Goal: Task Accomplishment & Management: Manage account settings

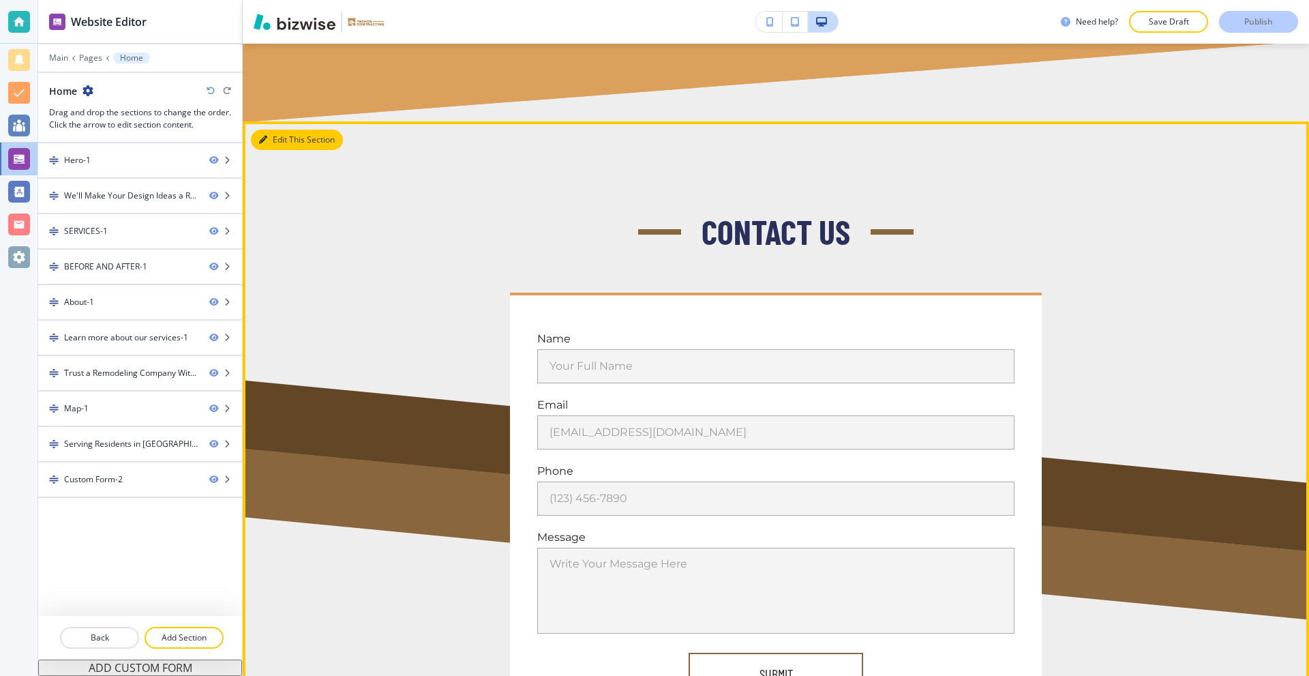
click at [277, 130] on button "Edit This Section" at bounding box center [297, 140] width 92 height 20
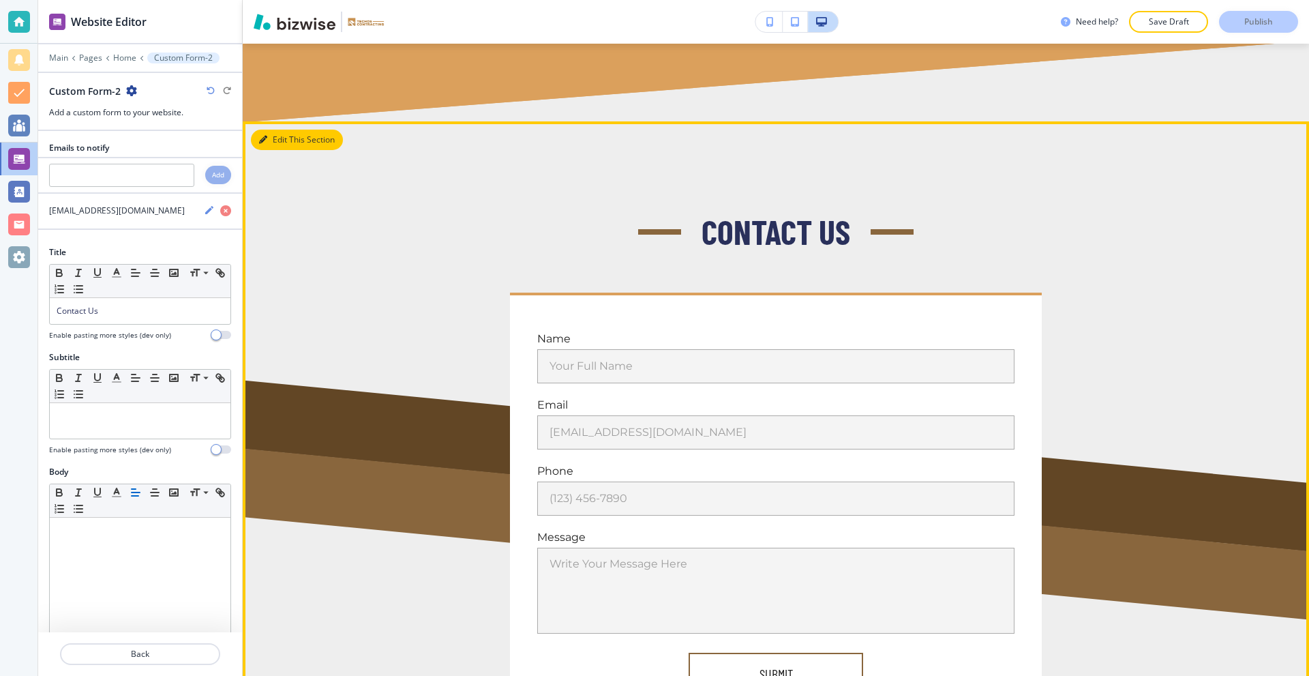
scroll to position [6267, 0]
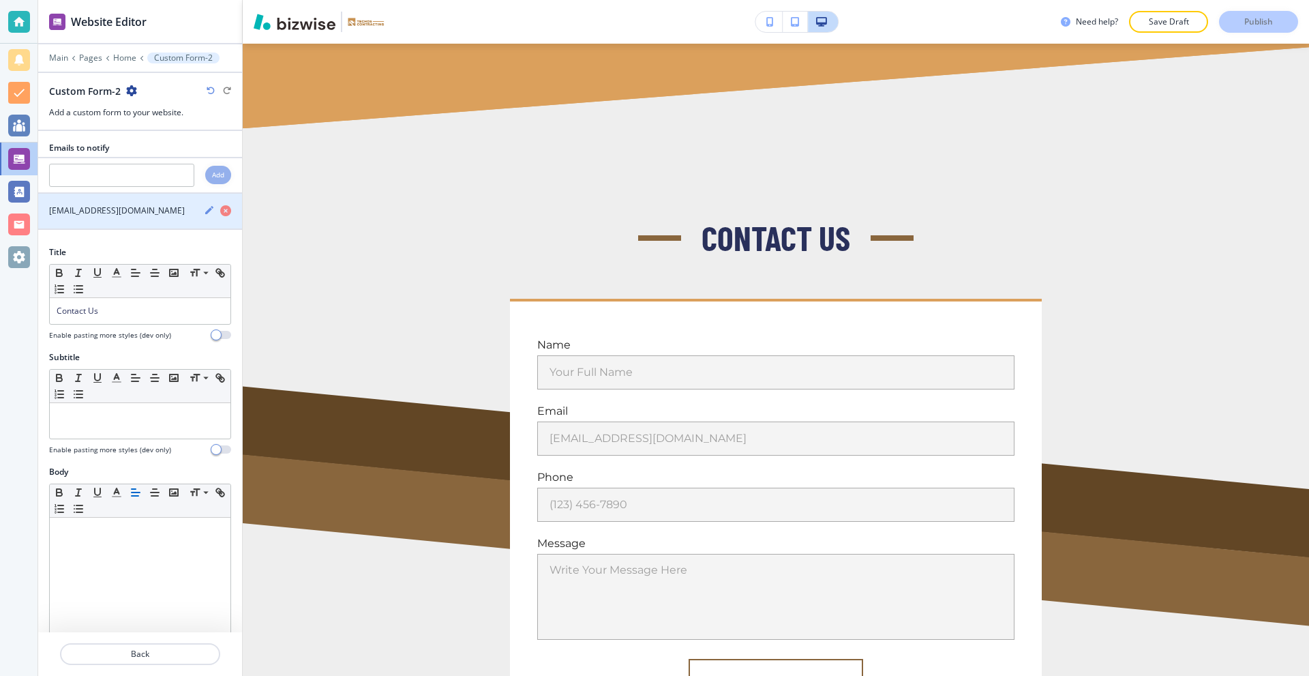
click at [205, 212] on icon "button" at bounding box center [209, 210] width 8 height 8
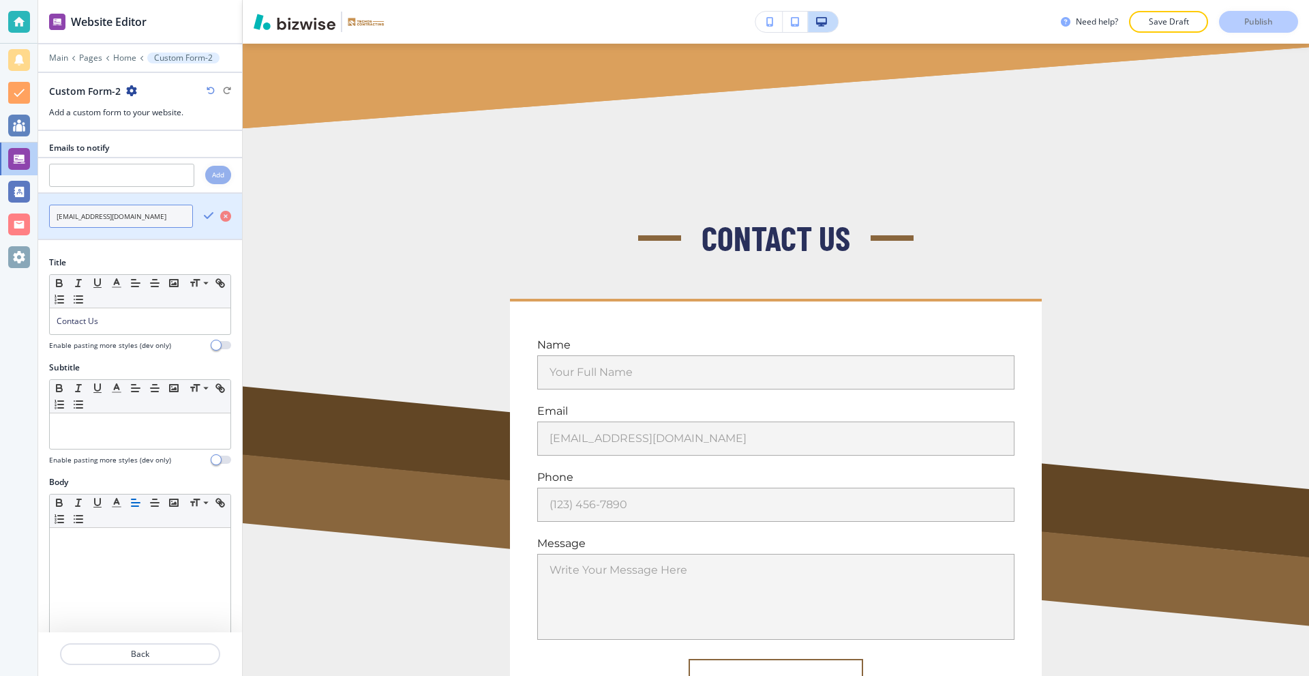
drag, startPoint x: 155, startPoint y: 216, endPoint x: 42, endPoint y: 211, distance: 113.3
click at [37, 220] on div "Website Editor Main Pages Home Custom Form-2 Custom Form-2 Add a custom form to…" at bounding box center [654, 338] width 1309 height 676
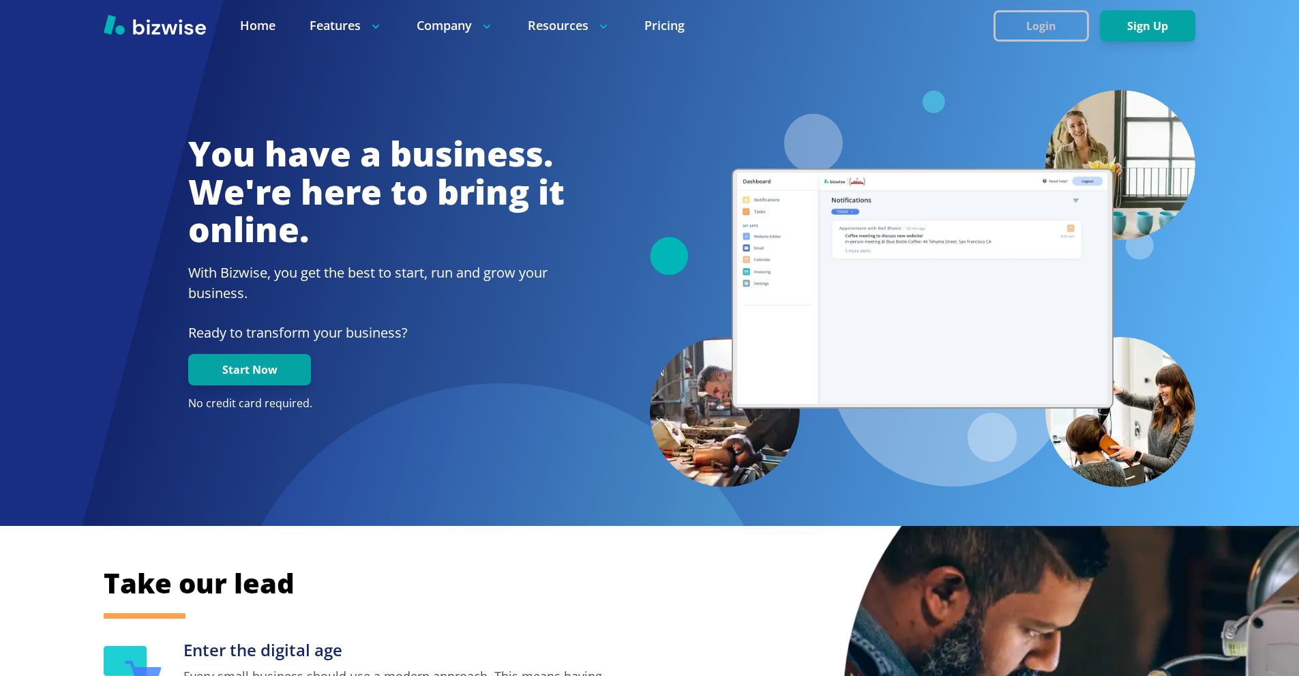
click at [1060, 16] on button "Login" at bounding box center [1040, 25] width 95 height 31
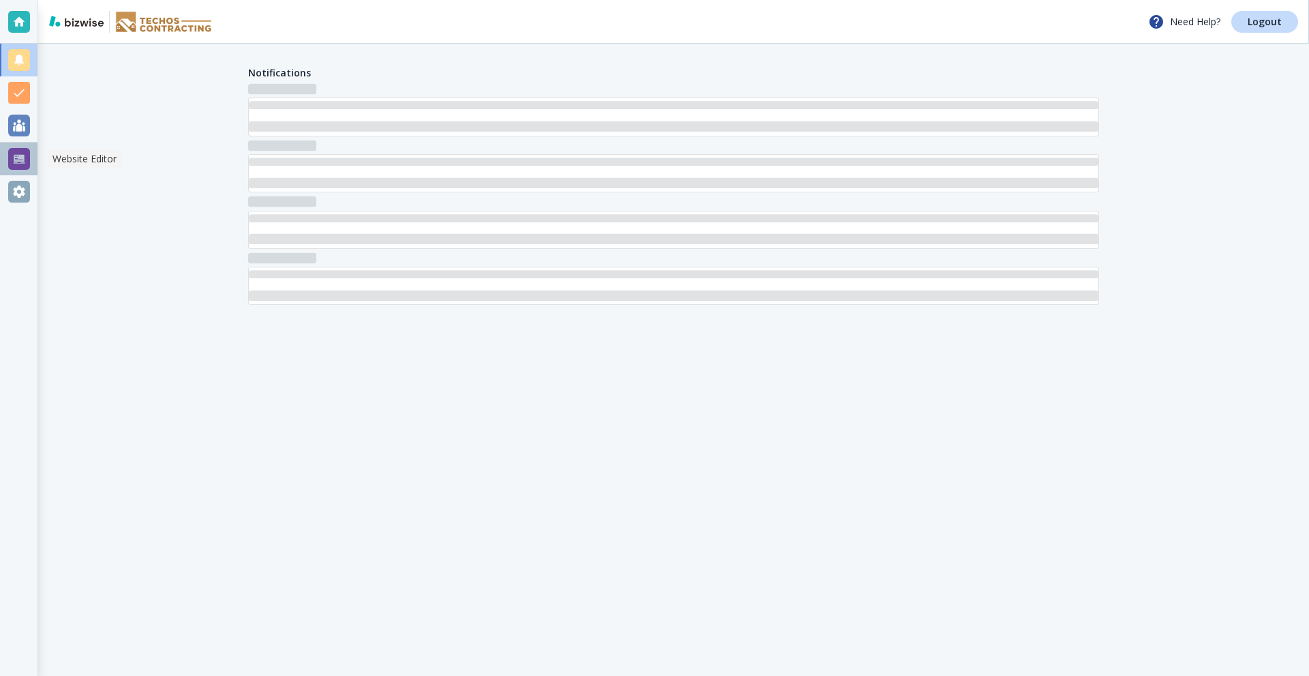
click at [16, 159] on div at bounding box center [19, 159] width 22 height 22
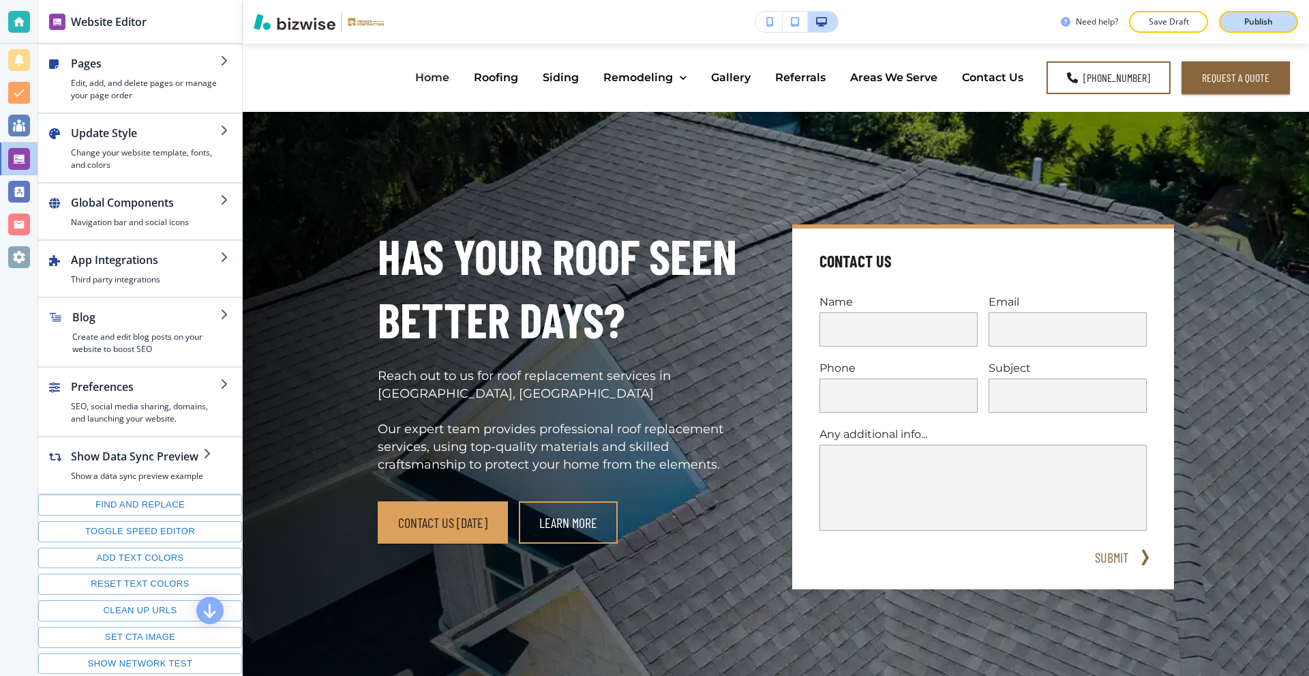
click at [1237, 27] on div "Publish" at bounding box center [1259, 22] width 44 height 12
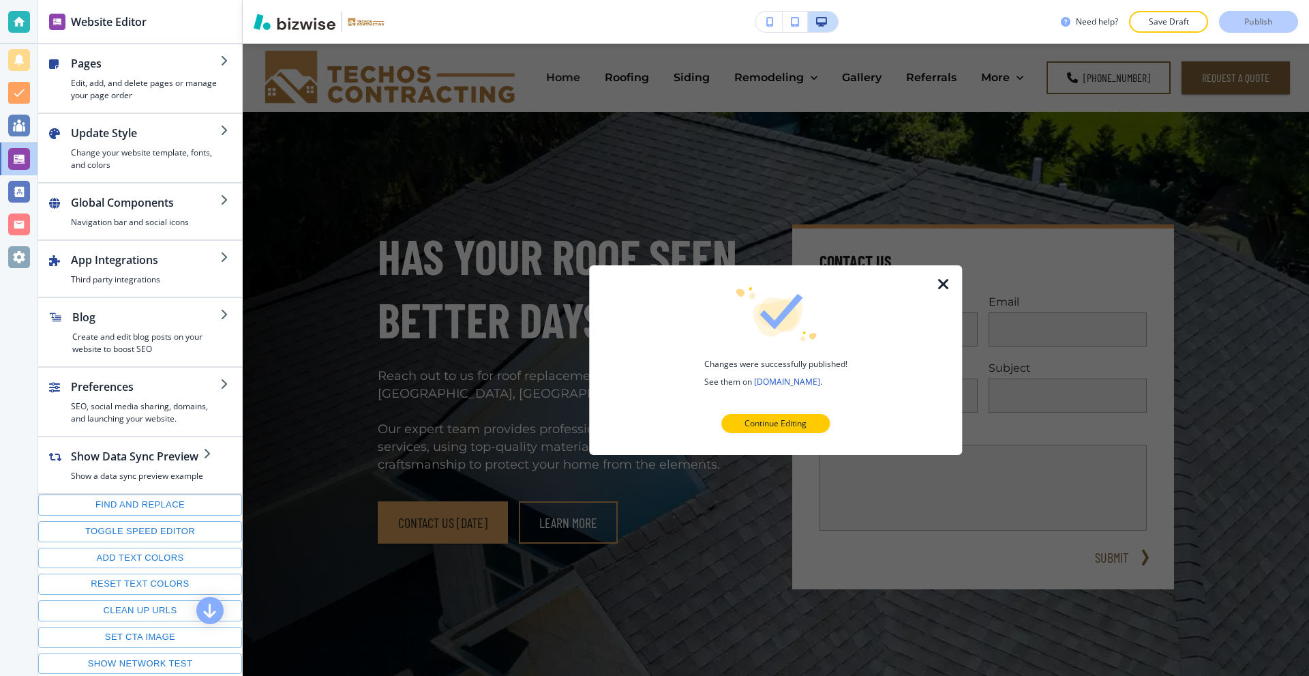
click at [942, 279] on icon "button" at bounding box center [943, 283] width 16 height 16
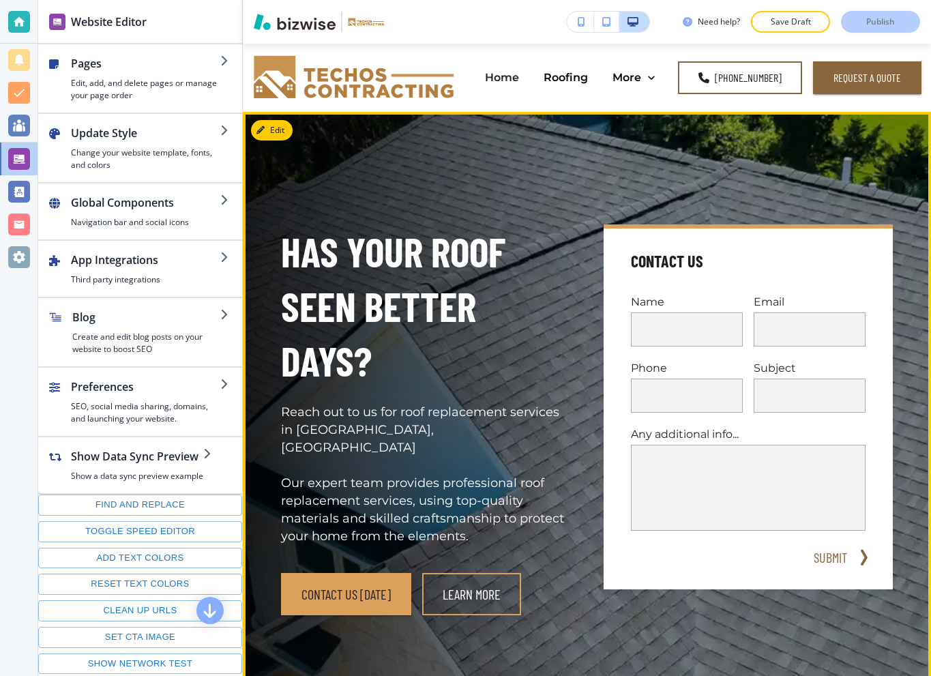
click at [691, 263] on h4 "Contact Us" at bounding box center [667, 261] width 72 height 22
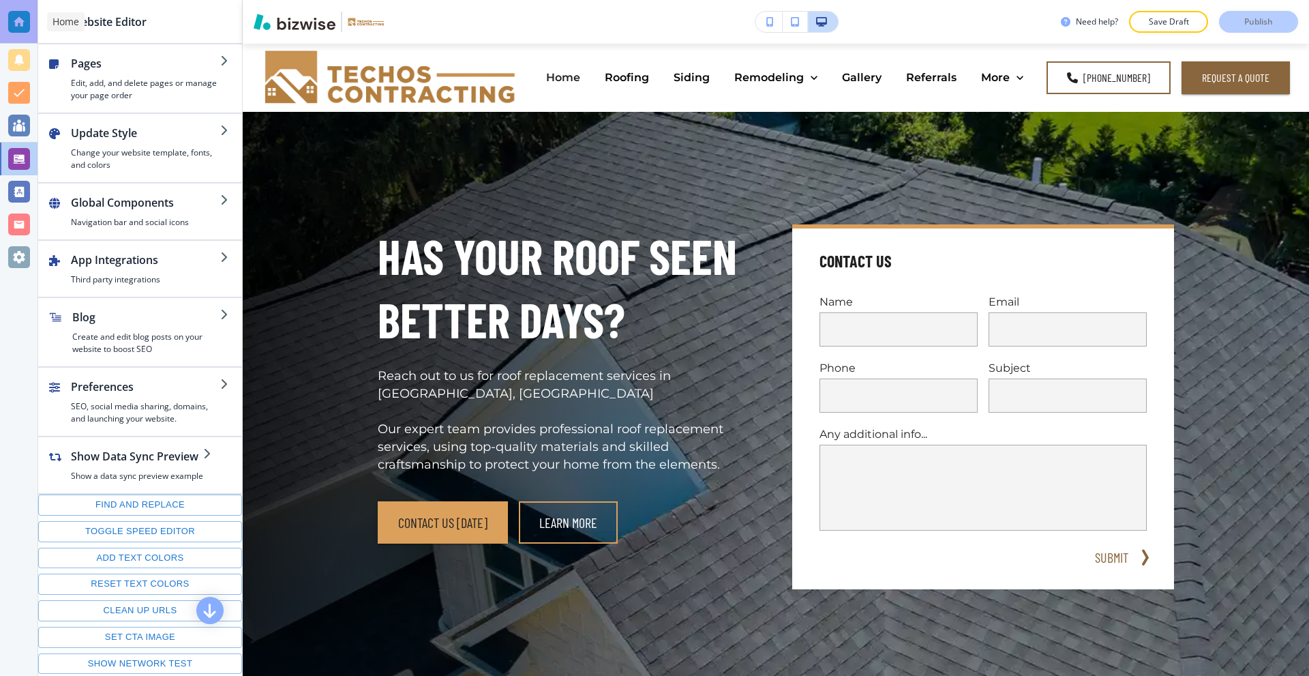
click at [21, 20] on div at bounding box center [19, 22] width 22 height 22
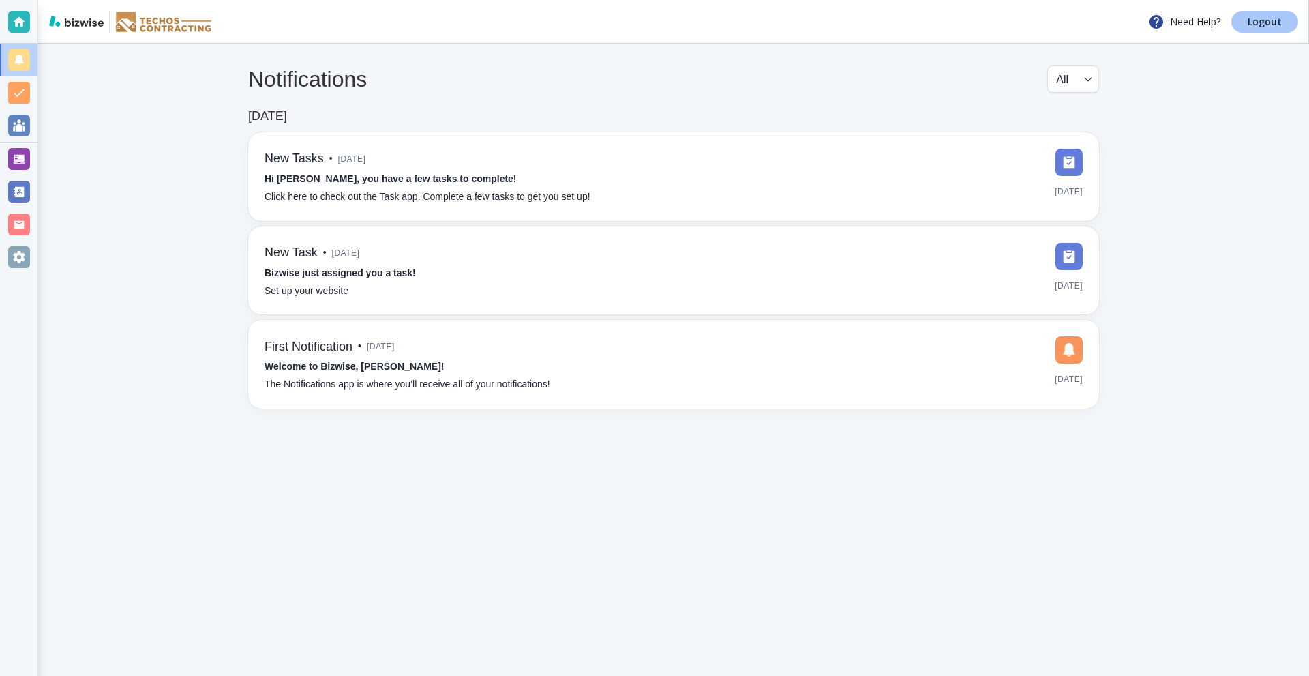
click at [1256, 19] on p "Logout" at bounding box center [1265, 22] width 34 height 10
